Goal: Check status: Check status

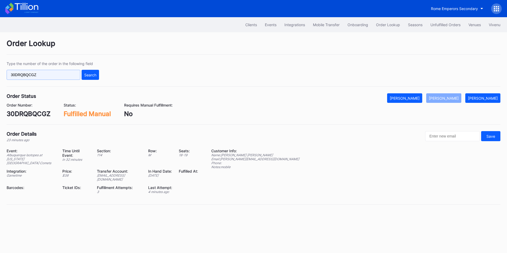
click at [53, 76] on input "30DRQBQCGZ" at bounding box center [44, 75] width 74 height 10
paste input "V6NFTASQUC"
click at [93, 73] on div "Search" at bounding box center [90, 75] width 12 height 4
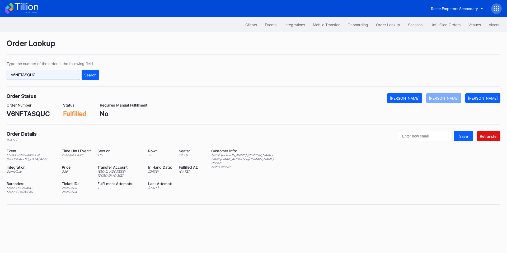
click at [48, 73] on input "V6NFTASQUC" at bounding box center [44, 75] width 74 height 10
paste input "75059151"
click at [86, 73] on div "Search" at bounding box center [90, 75] width 12 height 4
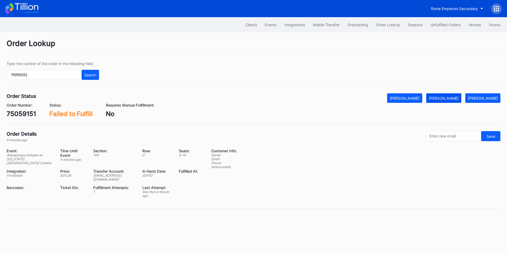
click at [459, 98] on div "[PERSON_NAME]" at bounding box center [444, 98] width 30 height 4
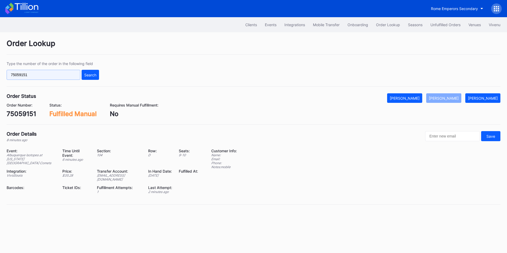
click at [50, 75] on input "75059151" at bounding box center [44, 75] width 74 height 10
paste input "294056424"
type input "294056424"
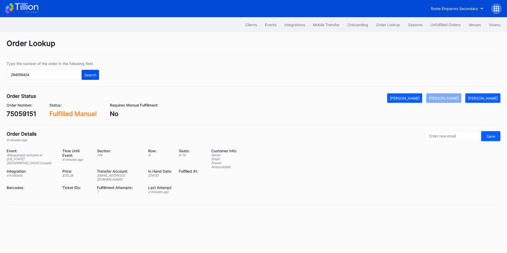
click at [91, 75] on div "Search" at bounding box center [90, 75] width 12 height 4
click at [447, 95] on button "[PERSON_NAME]" at bounding box center [443, 98] width 35 height 10
